Goal: Task Accomplishment & Management: Manage account settings

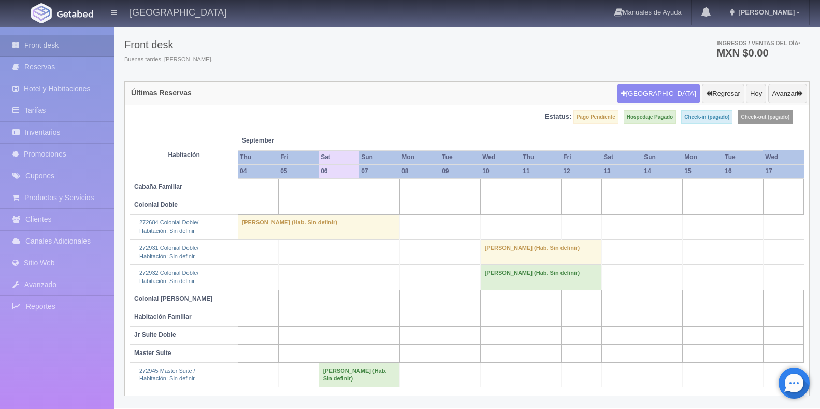
scroll to position [31, 0]
click at [358, 371] on td "[PERSON_NAME] (Hab. Sin definir)" at bounding box center [359, 374] width 81 height 25
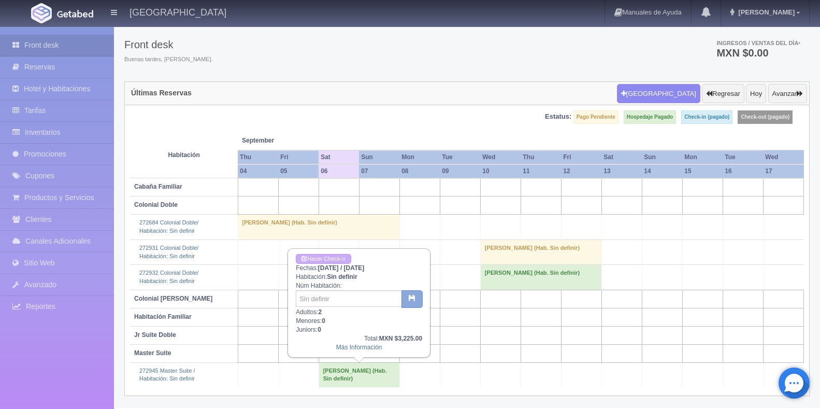
click at [410, 298] on icon "button" at bounding box center [412, 297] width 7 height 7
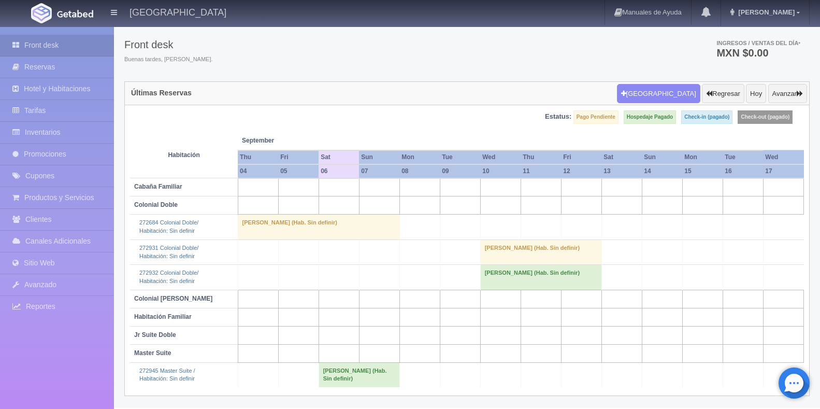
click at [364, 371] on td "Samantha Gómez (Hab. Sin definir)" at bounding box center [359, 374] width 81 height 25
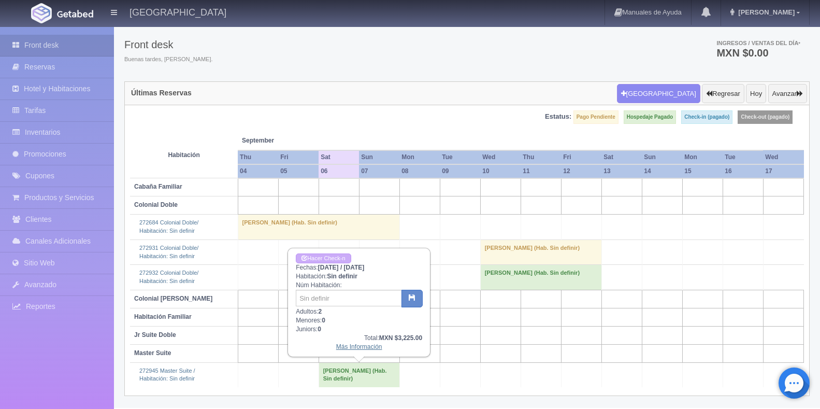
click at [351, 346] on link "Más Información" at bounding box center [359, 346] width 46 height 7
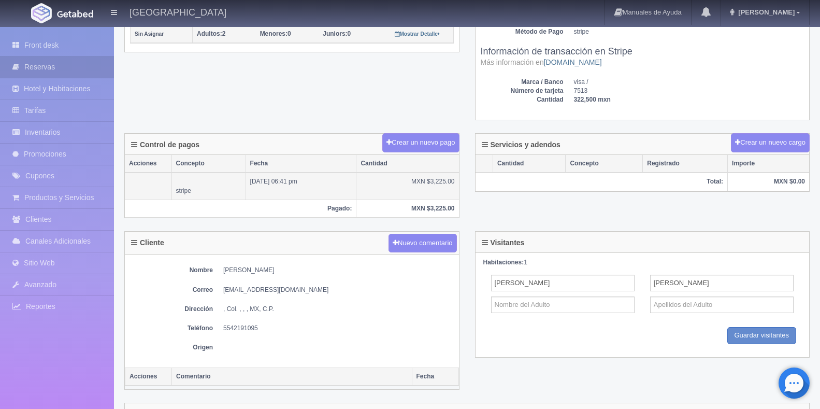
scroll to position [414, 0]
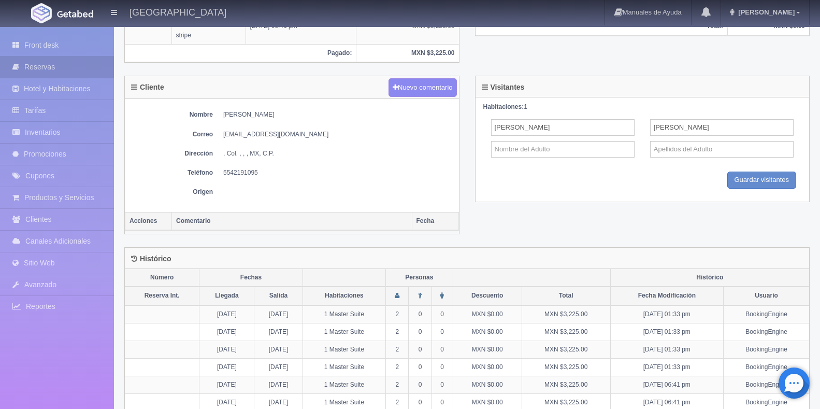
drag, startPoint x: 273, startPoint y: 114, endPoint x: 216, endPoint y: 118, distance: 57.6
click at [216, 118] on dl "Nombre Samantha Gómez" at bounding box center [292, 114] width 324 height 9
copy dd "Samantha Gómez"
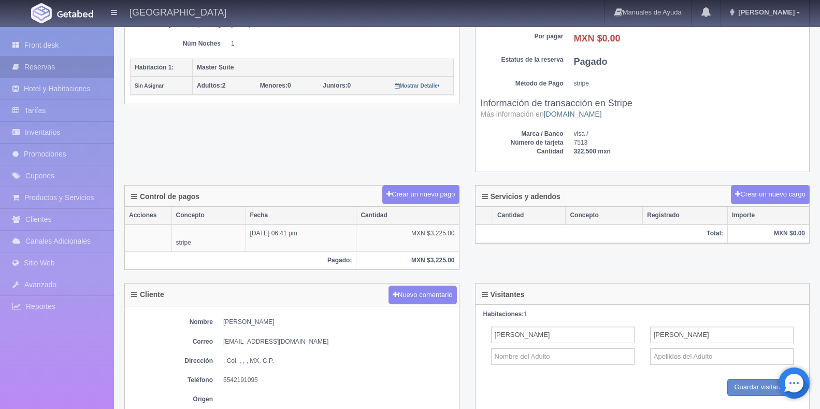
scroll to position [311, 0]
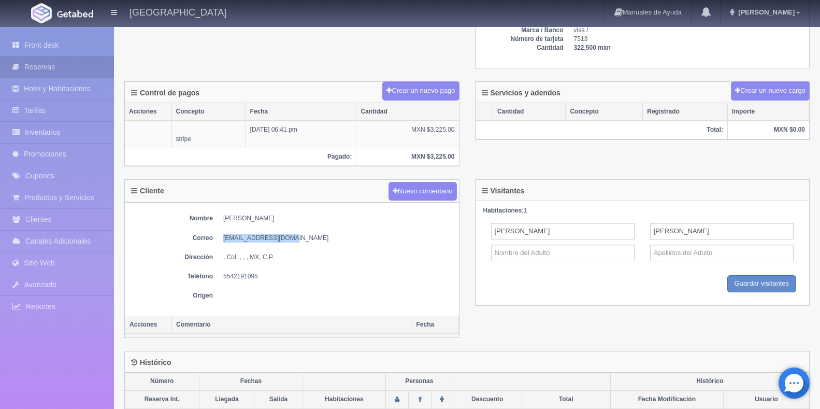
drag, startPoint x: 291, startPoint y: 238, endPoint x: 220, endPoint y: 238, distance: 70.4
click at [220, 238] on dl "Correo samgzgzqro@gmail.com" at bounding box center [292, 238] width 324 height 9
copy dd "samgzgzqro@gmail.com"
drag, startPoint x: 257, startPoint y: 274, endPoint x: 224, endPoint y: 275, distance: 33.1
click at [224, 275] on dd "5542191095" at bounding box center [338, 276] width 230 height 9
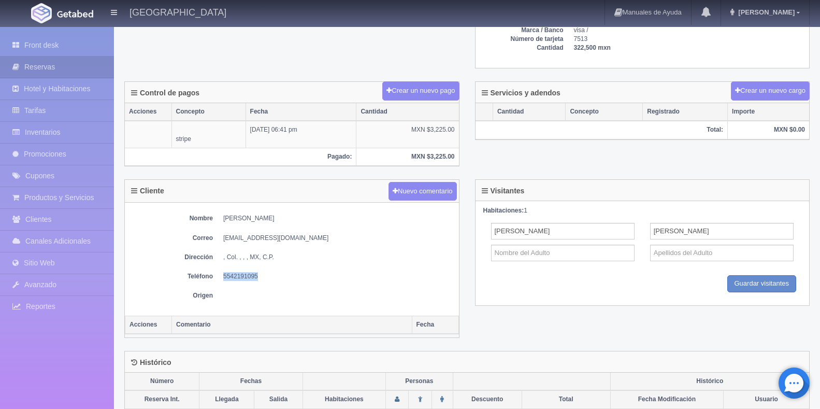
copy dd "5542191095"
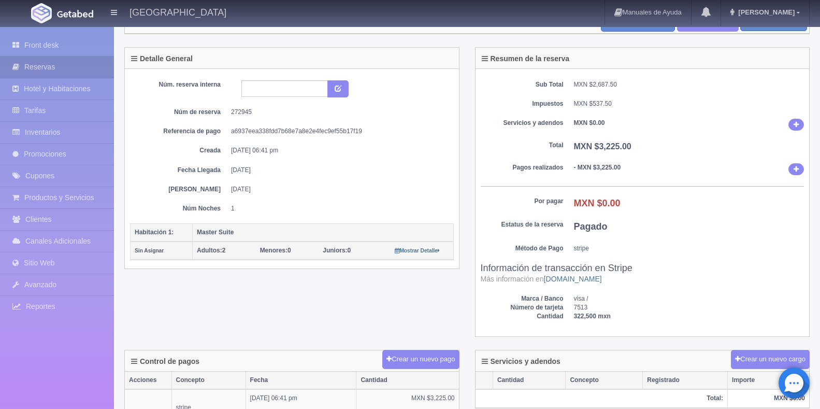
scroll to position [0, 0]
